Goal: Book appointment/travel/reservation

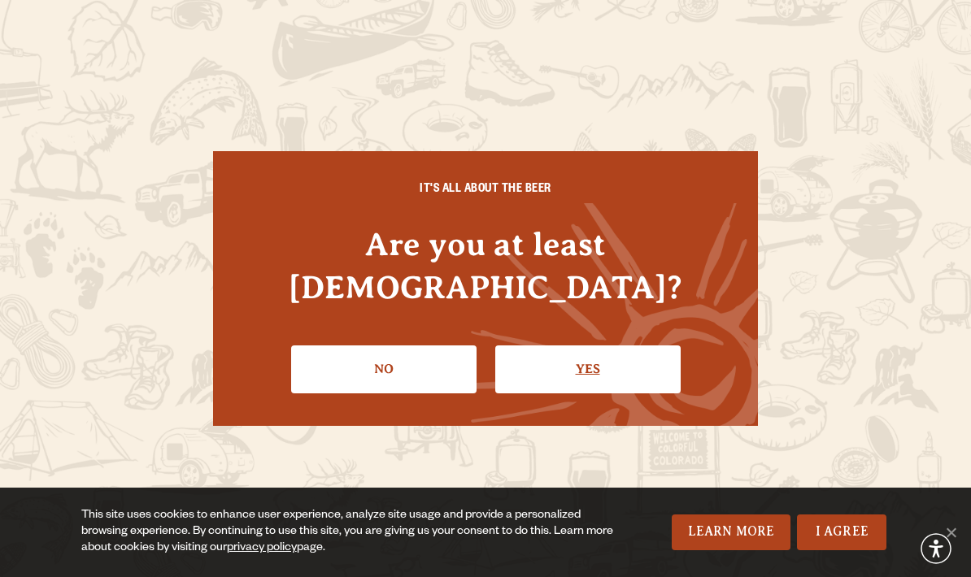
click at [653, 355] on link "Yes" at bounding box center [587, 369] width 185 height 47
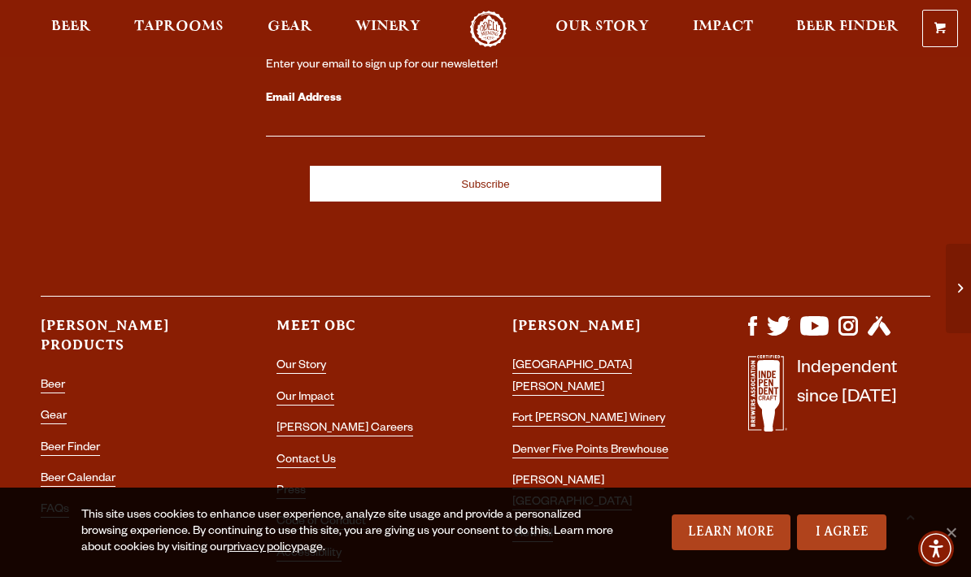
scroll to position [4410, 0]
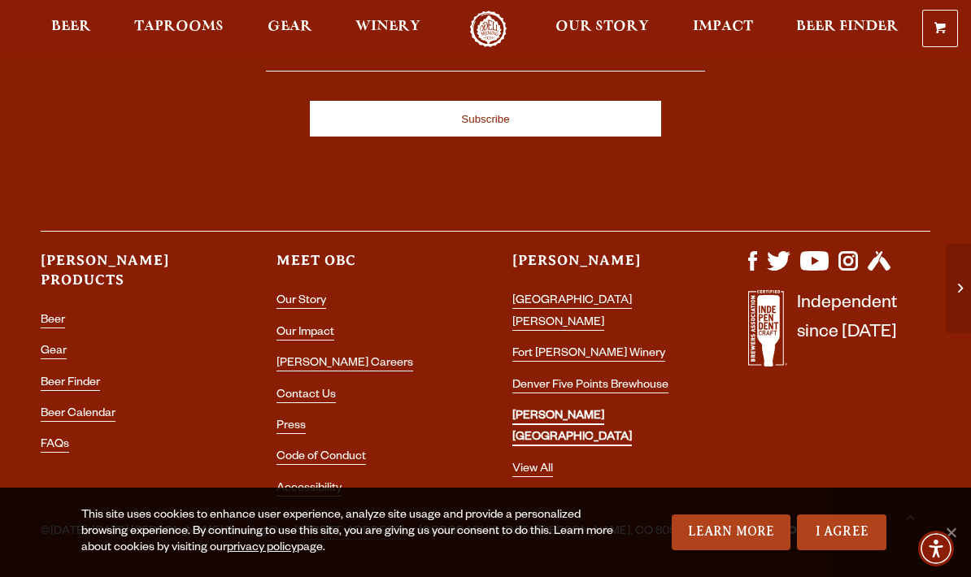
click at [632, 411] on link "[PERSON_NAME] [GEOGRAPHIC_DATA]" at bounding box center [572, 429] width 120 height 36
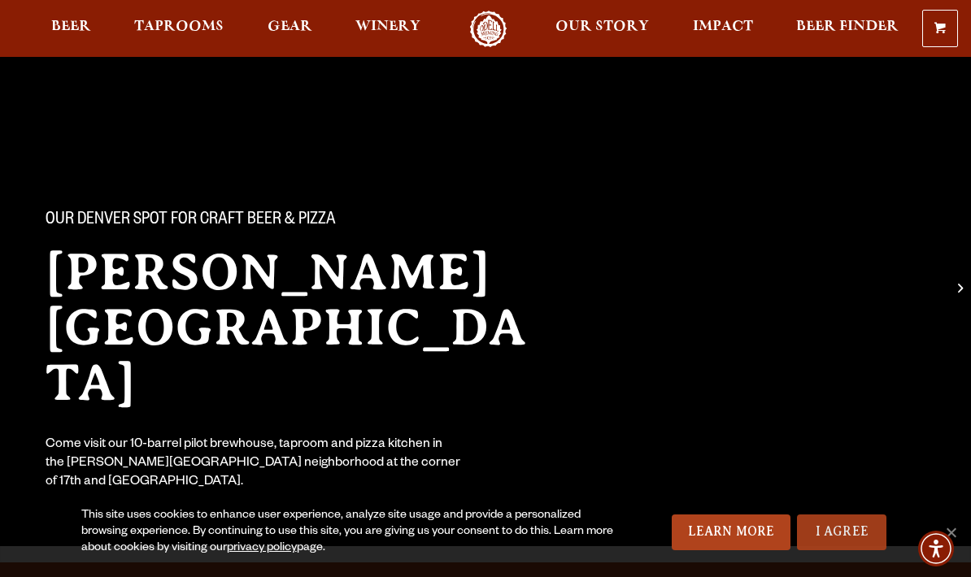
click at [858, 536] on link "I Agree" at bounding box center [841, 533] width 89 height 36
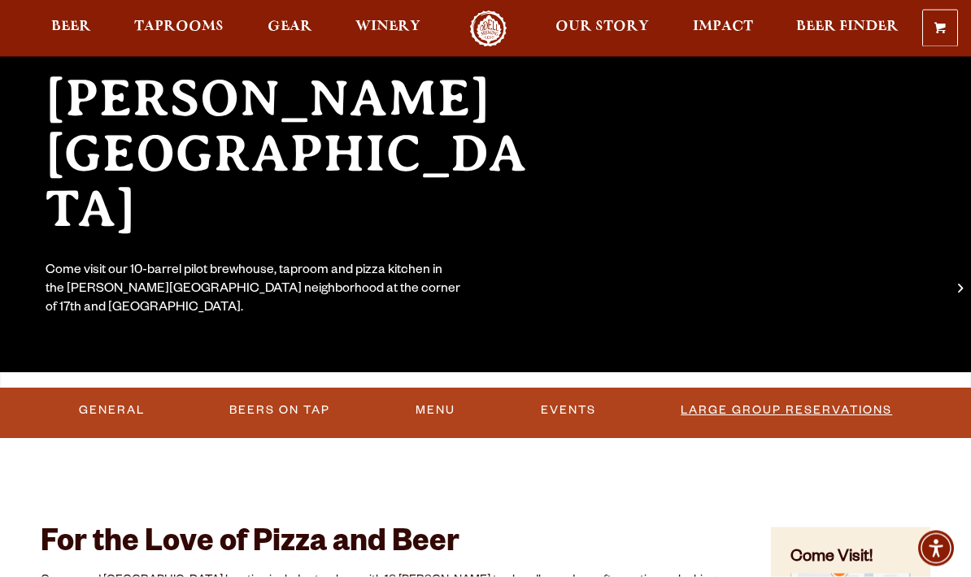
click at [862, 416] on link "Large Group Reservations" at bounding box center [786, 411] width 224 height 37
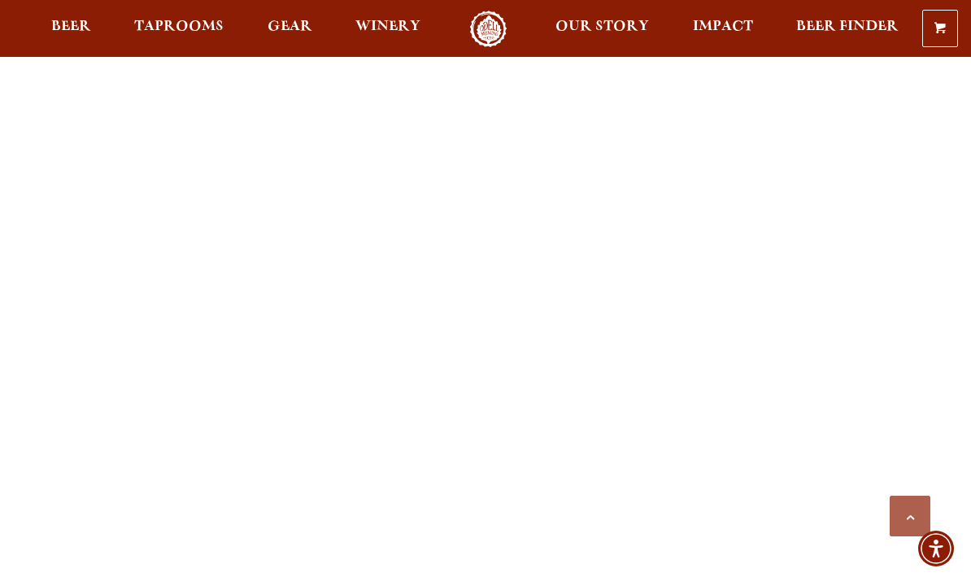
scroll to position [1068, 0]
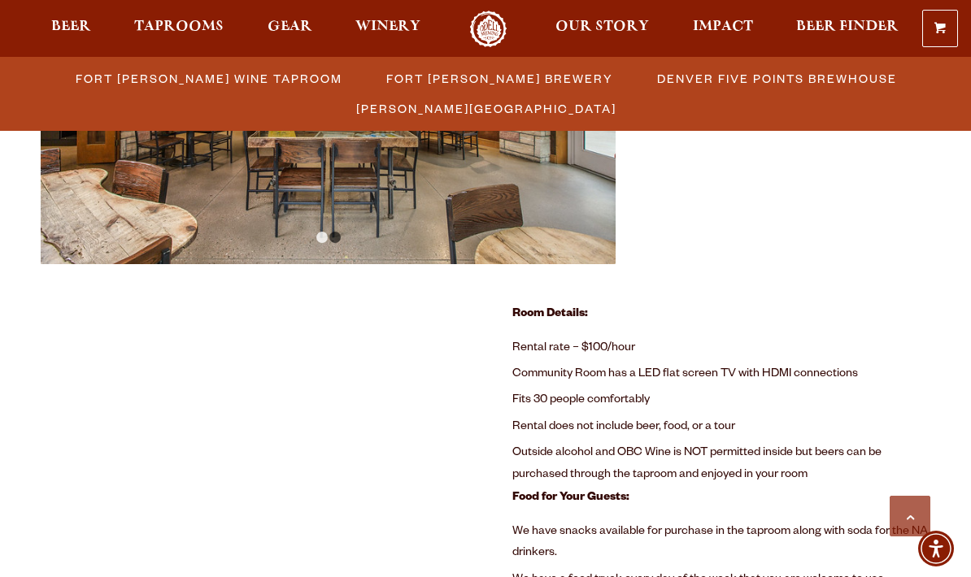
scroll to position [1040, 0]
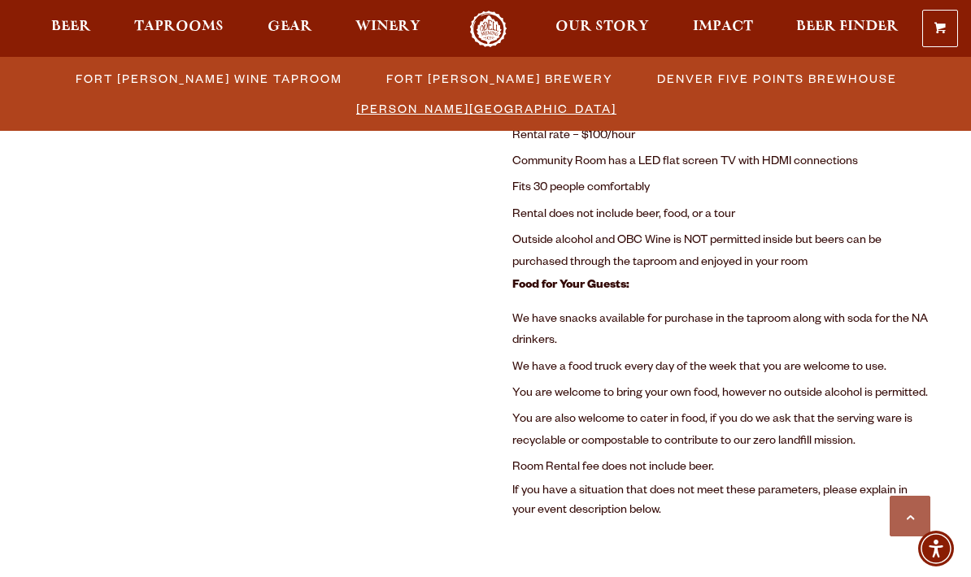
click at [567, 110] on span "[PERSON_NAME][GEOGRAPHIC_DATA]" at bounding box center [486, 109] width 260 height 24
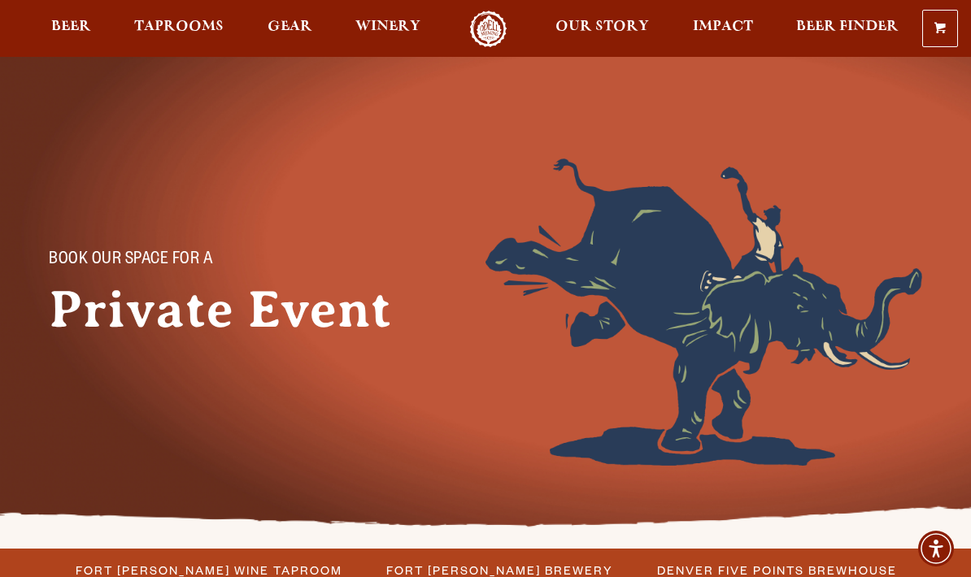
scroll to position [1105, 0]
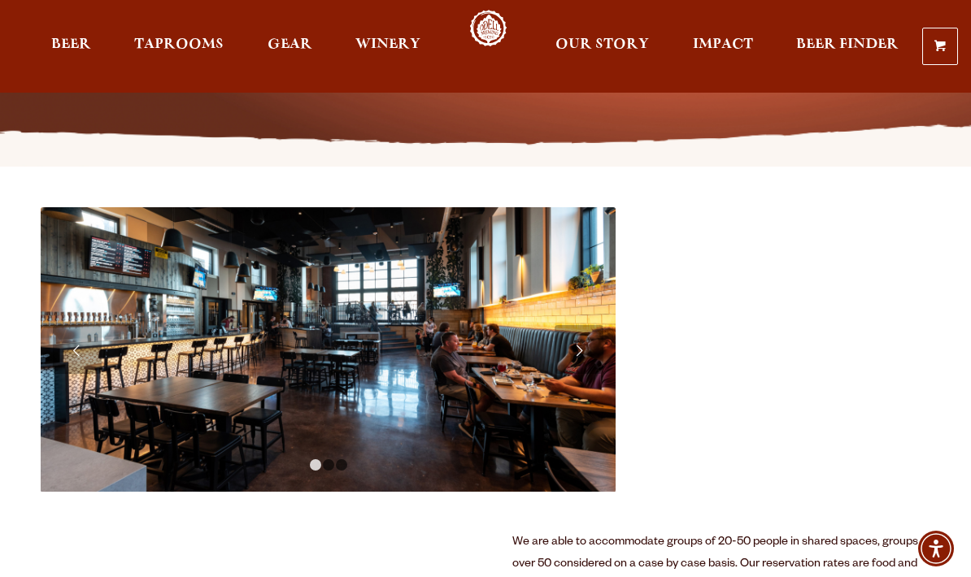
scroll to position [384, 0]
